Goal: Task Accomplishment & Management: Manage account settings

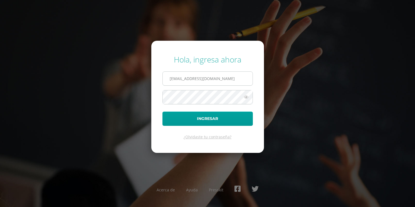
click at [227, 80] on input "[EMAIL_ADDRESS][DOMAIN_NAME]" at bounding box center [208, 79] width 90 height 14
type input "2"
type input "[EMAIL_ADDRESS][DOMAIN_NAME]"
click at [248, 97] on icon at bounding box center [246, 97] width 7 height 7
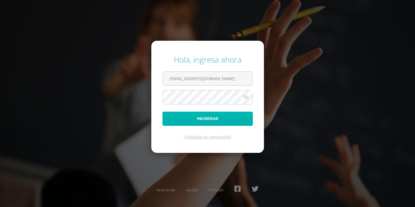
click at [224, 115] on button "Ingresar" at bounding box center [208, 118] width 90 height 14
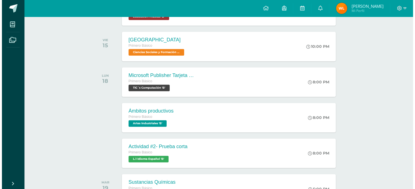
scroll to position [273, 0]
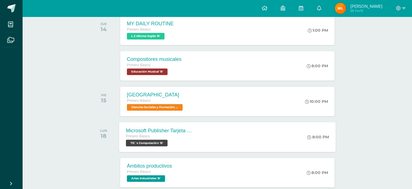
click at [221, 130] on div "Microsoft Publisher Tarjeta de Presentación Primero Básico TIC´s Computación 'B…" at bounding box center [227, 137] width 216 height 30
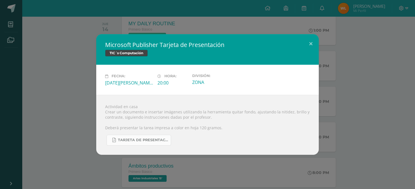
click at [137, 144] on link "TARJETA DE PRESENTACIÓN PRIMERO BÁSICO.pdf" at bounding box center [139, 140] width 65 height 11
